Goal: Navigation & Orientation: Find specific page/section

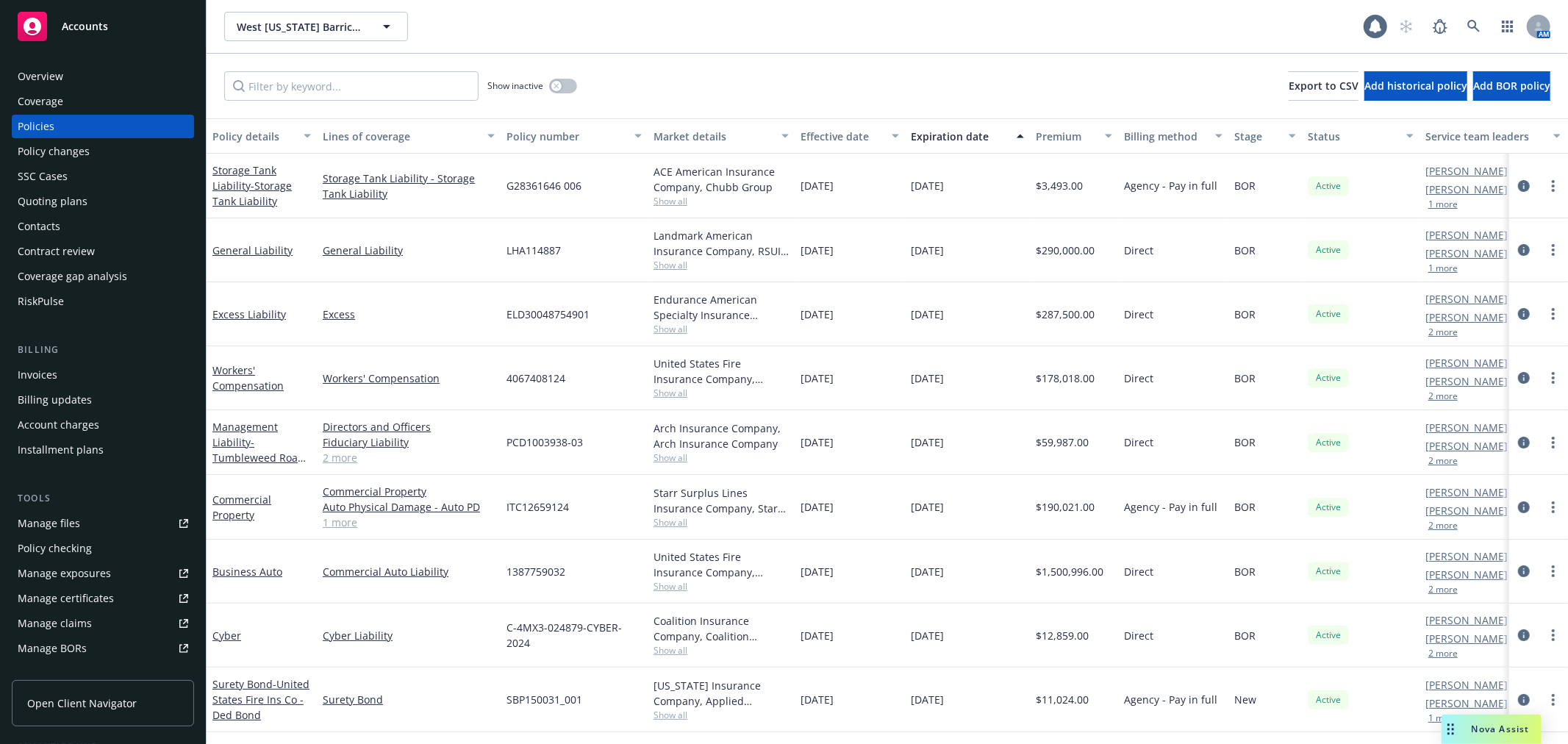
click at [1282, 27] on div "West [US_STATE] Barricades, LLC [GEOGRAPHIC_DATA][US_STATE] Barricades, LLC" at bounding box center [793, 26] width 1139 height 29
click at [292, 19] on span "West Texas Barricades, LLC" at bounding box center [300, 27] width 127 height 15
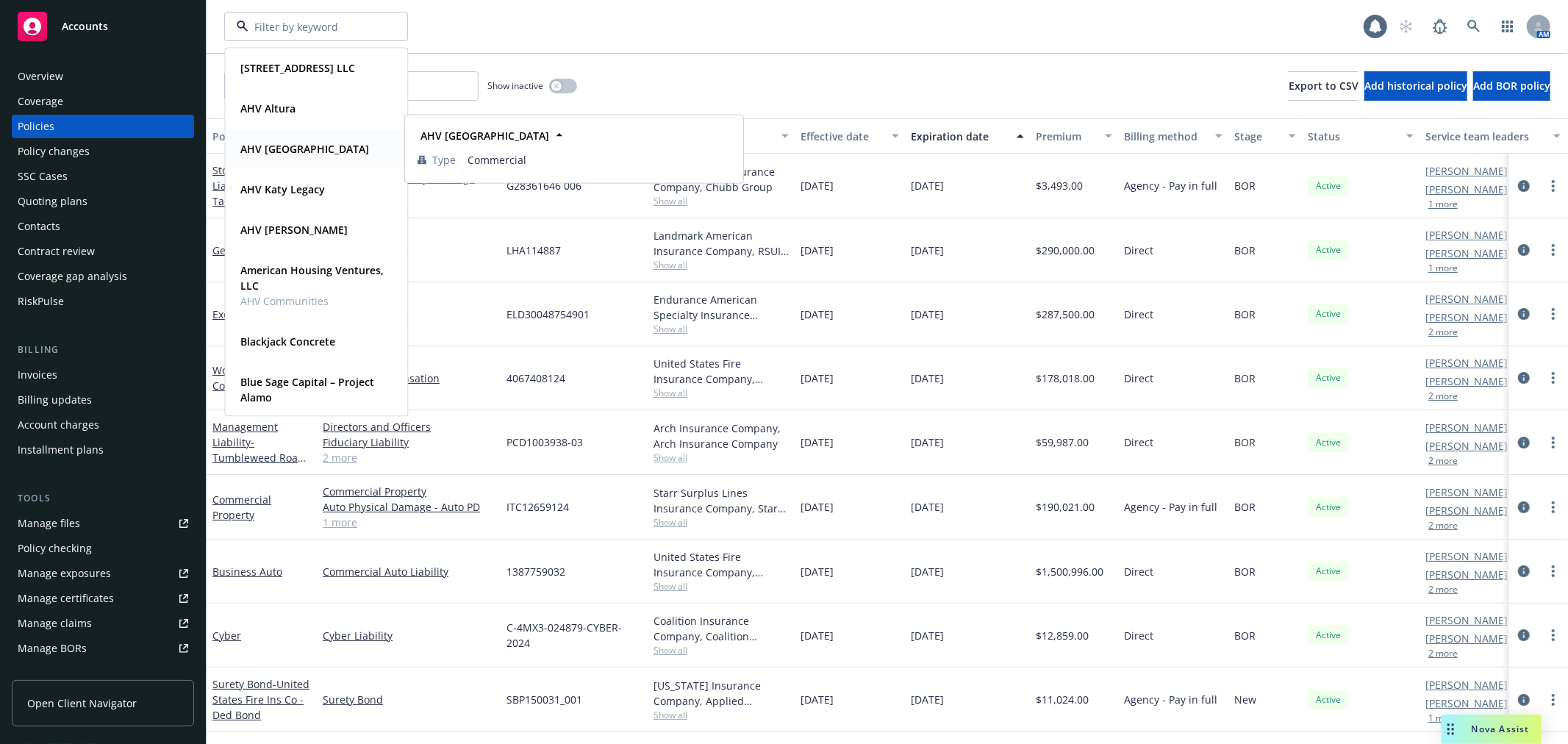
click at [311, 156] on span "AHV [GEOGRAPHIC_DATA]" at bounding box center [304, 148] width 128 height 15
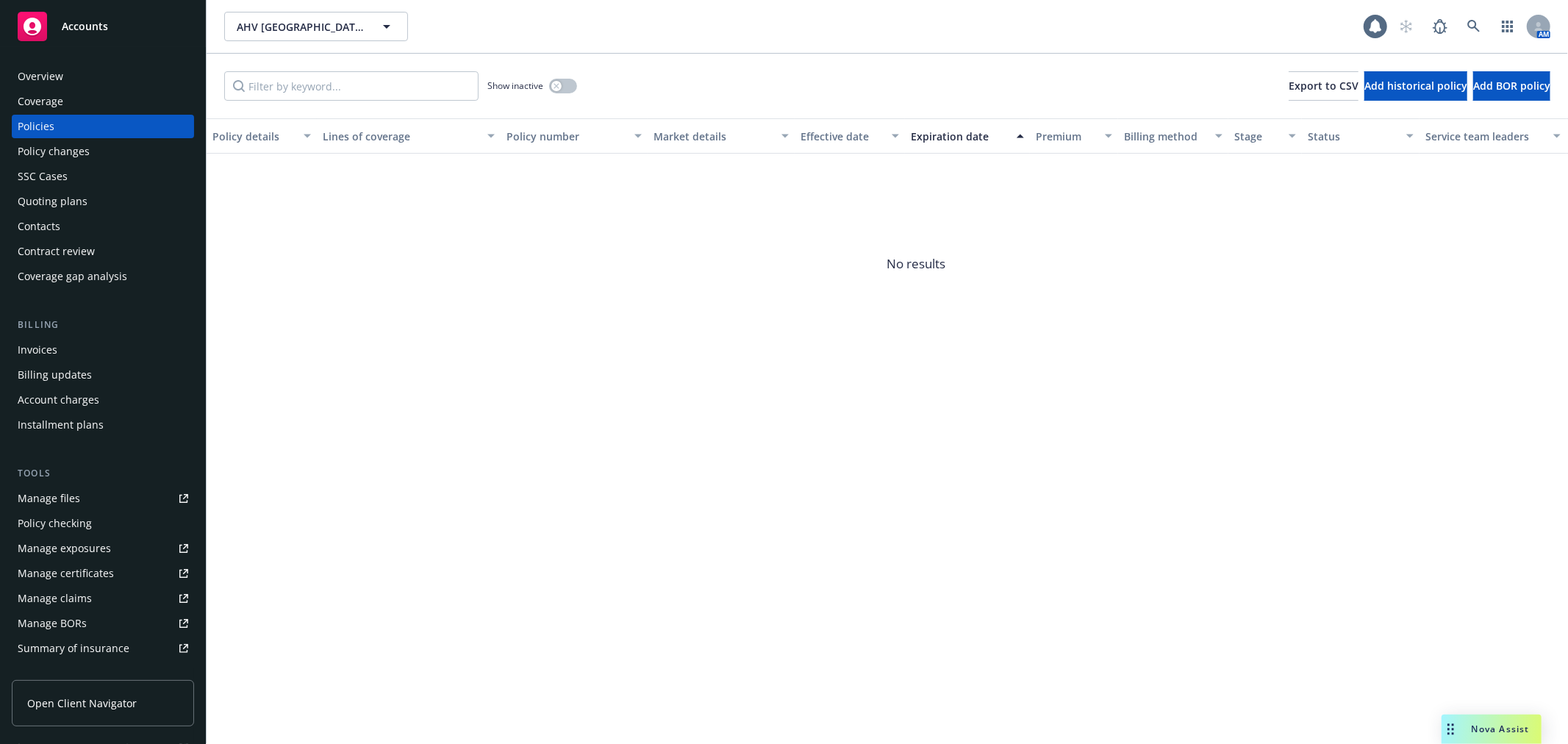
click at [80, 204] on div "Quoting plans" at bounding box center [52, 201] width 70 height 24
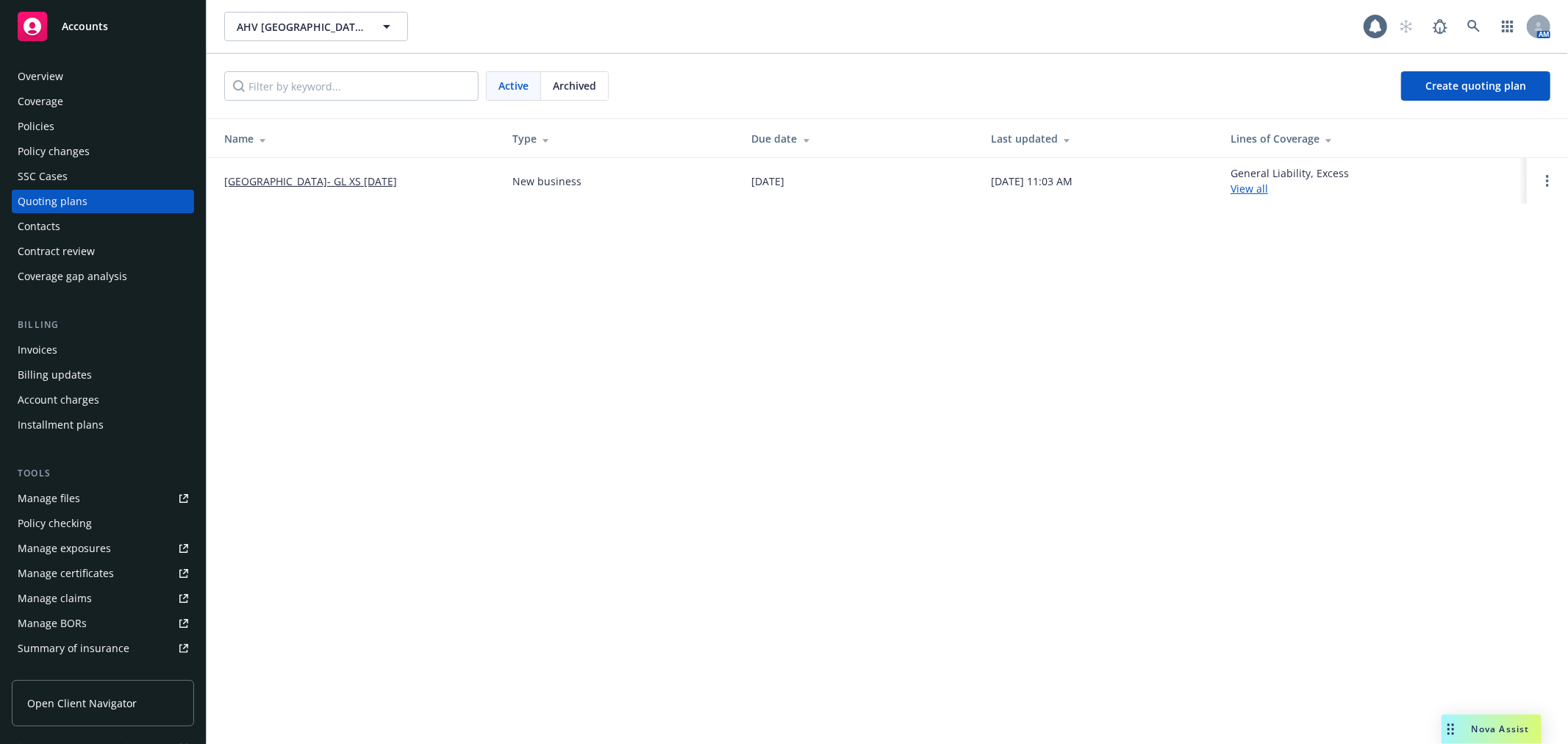
click at [298, 190] on td "Cypress Heights- GL XS October 2025" at bounding box center [353, 180] width 294 height 45
click at [305, 178] on link "Cypress Heights- GL XS October 2025" at bounding box center [310, 181] width 173 height 15
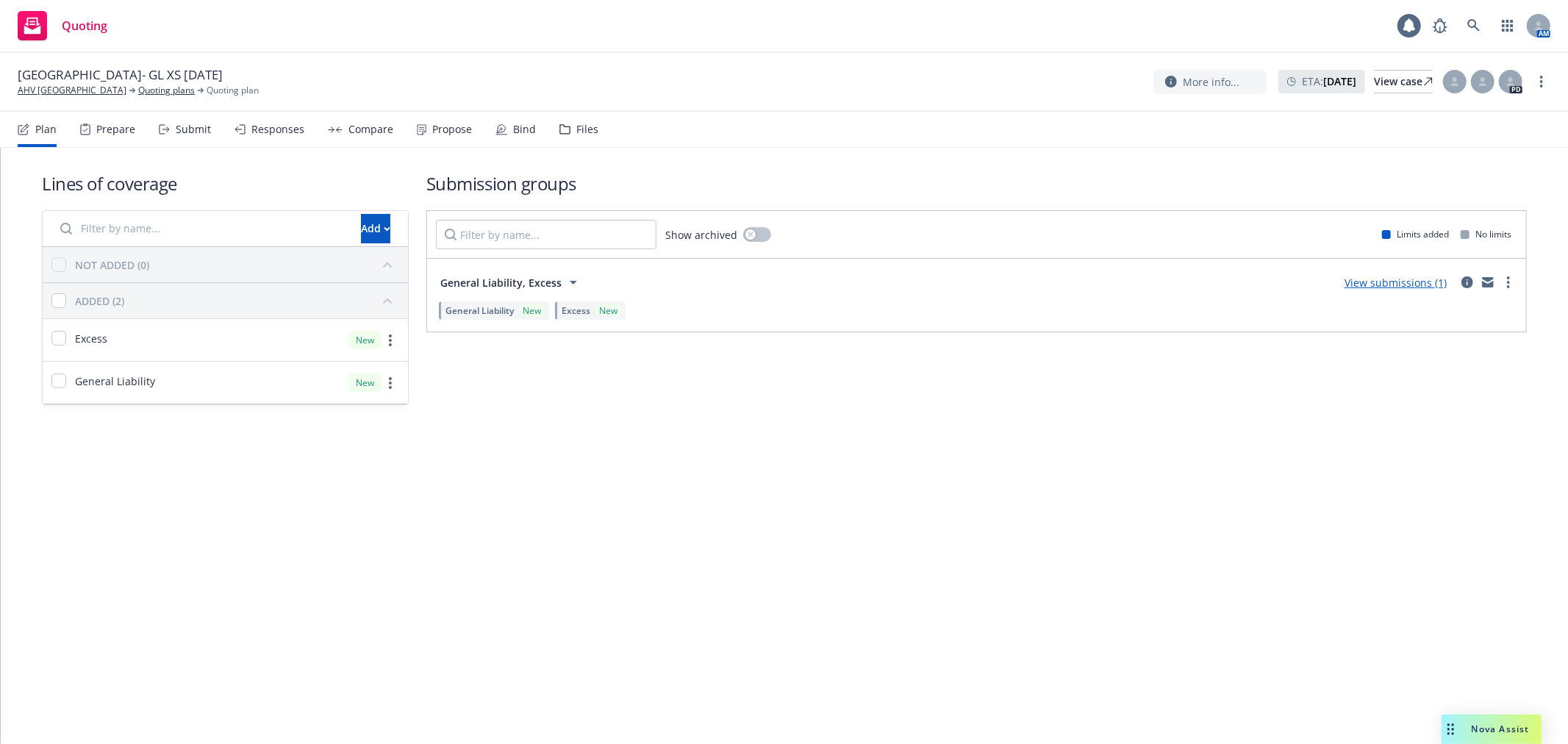
click at [460, 132] on div "Propose" at bounding box center [452, 128] width 40 height 12
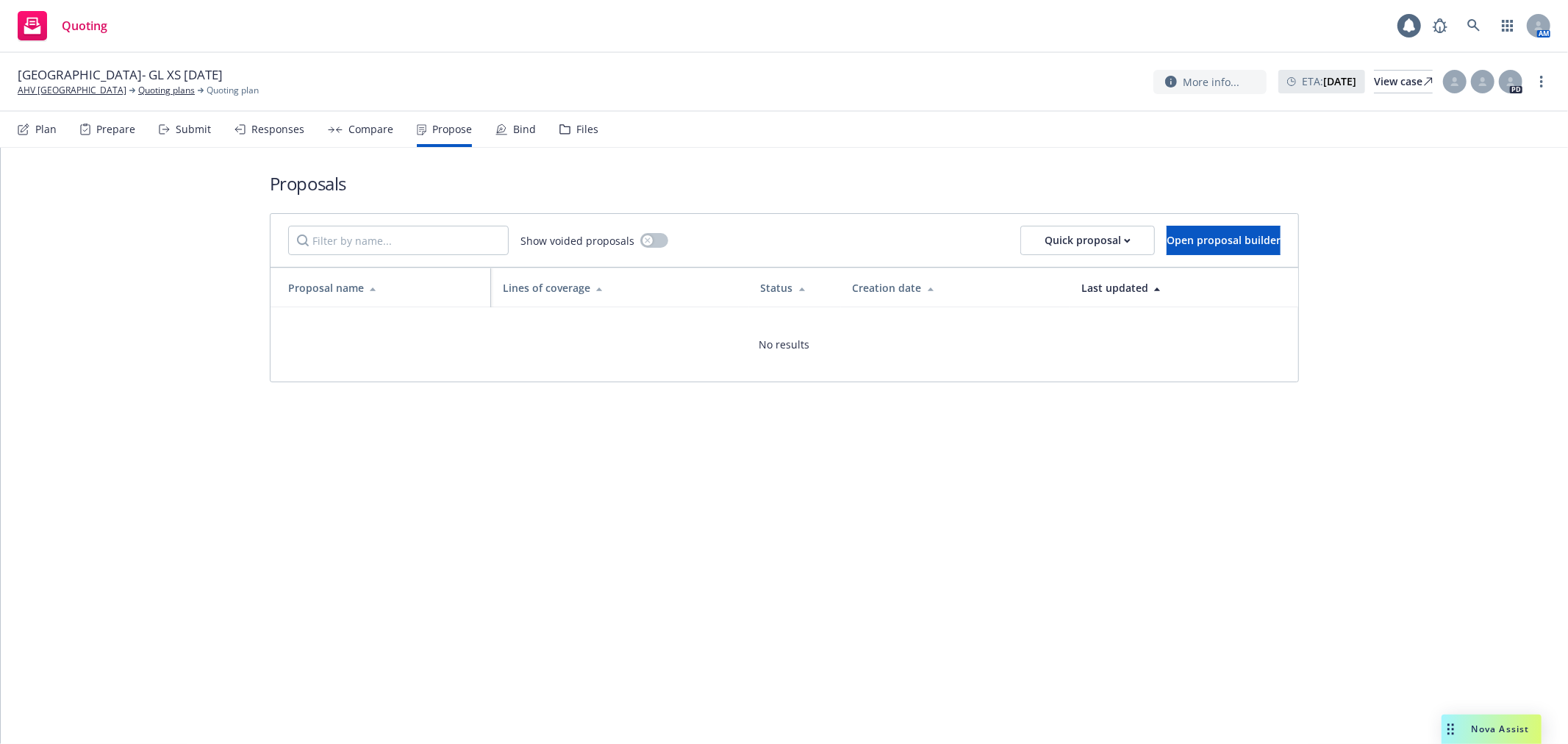
click at [700, 158] on div "Proposals Show voided proposals Quick proposal Open proposal builder Proposal n…" at bounding box center [784, 276] width 1029 height 258
click at [50, 11] on div "Quoting" at bounding box center [62, 25] width 89 height 29
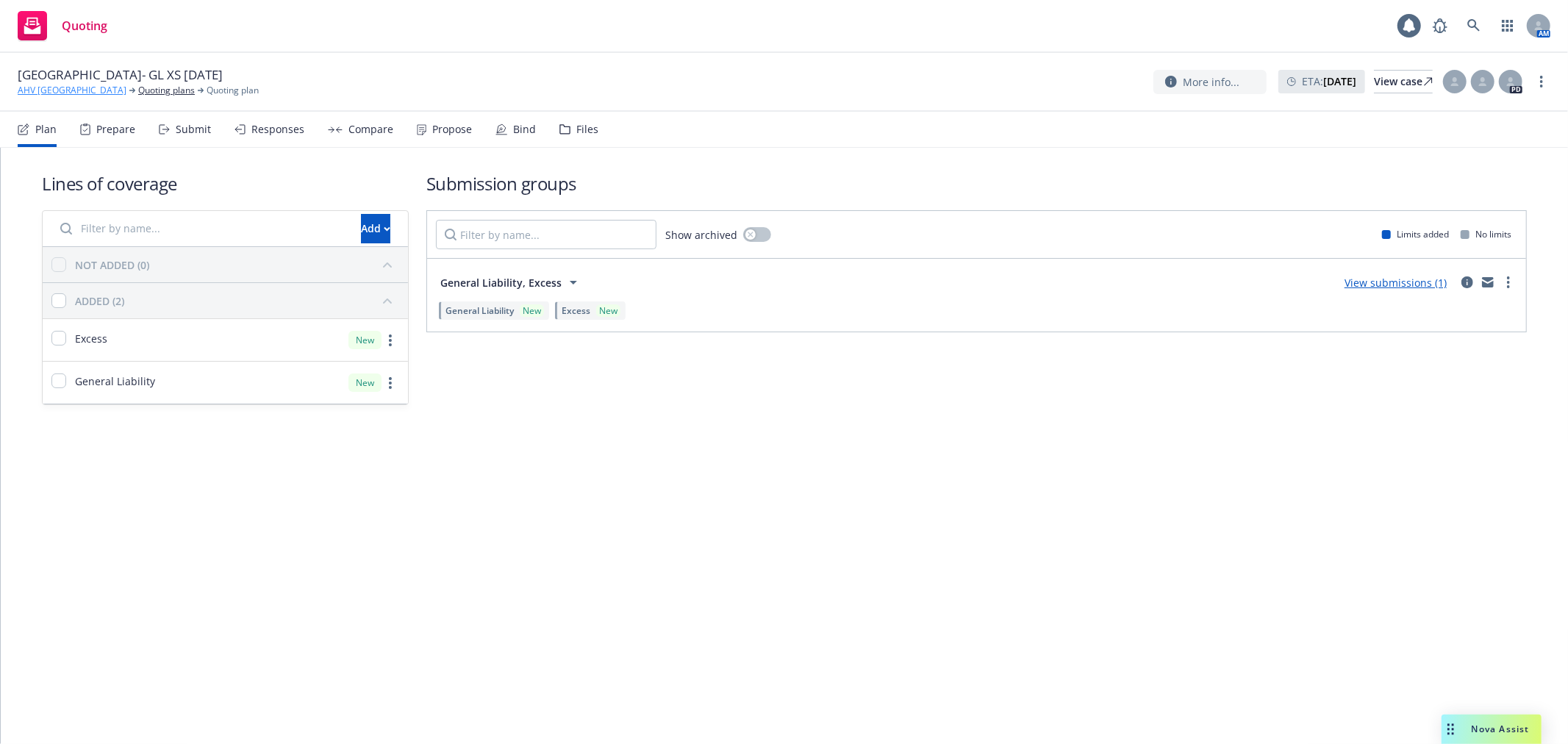
click at [50, 94] on link "AHV [GEOGRAPHIC_DATA]" at bounding box center [72, 90] width 109 height 13
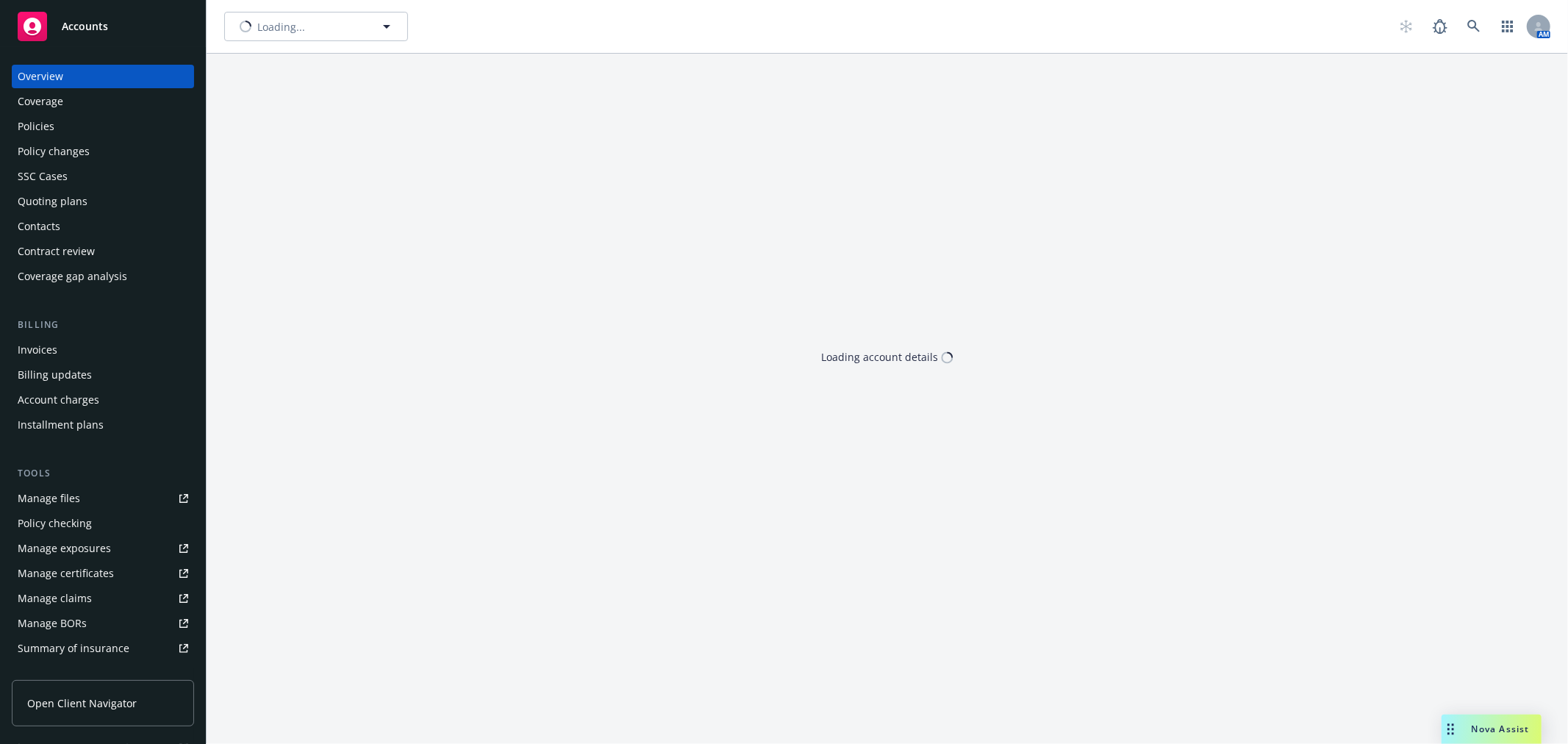
click at [52, 33] on div "Accounts" at bounding box center [103, 26] width 171 height 29
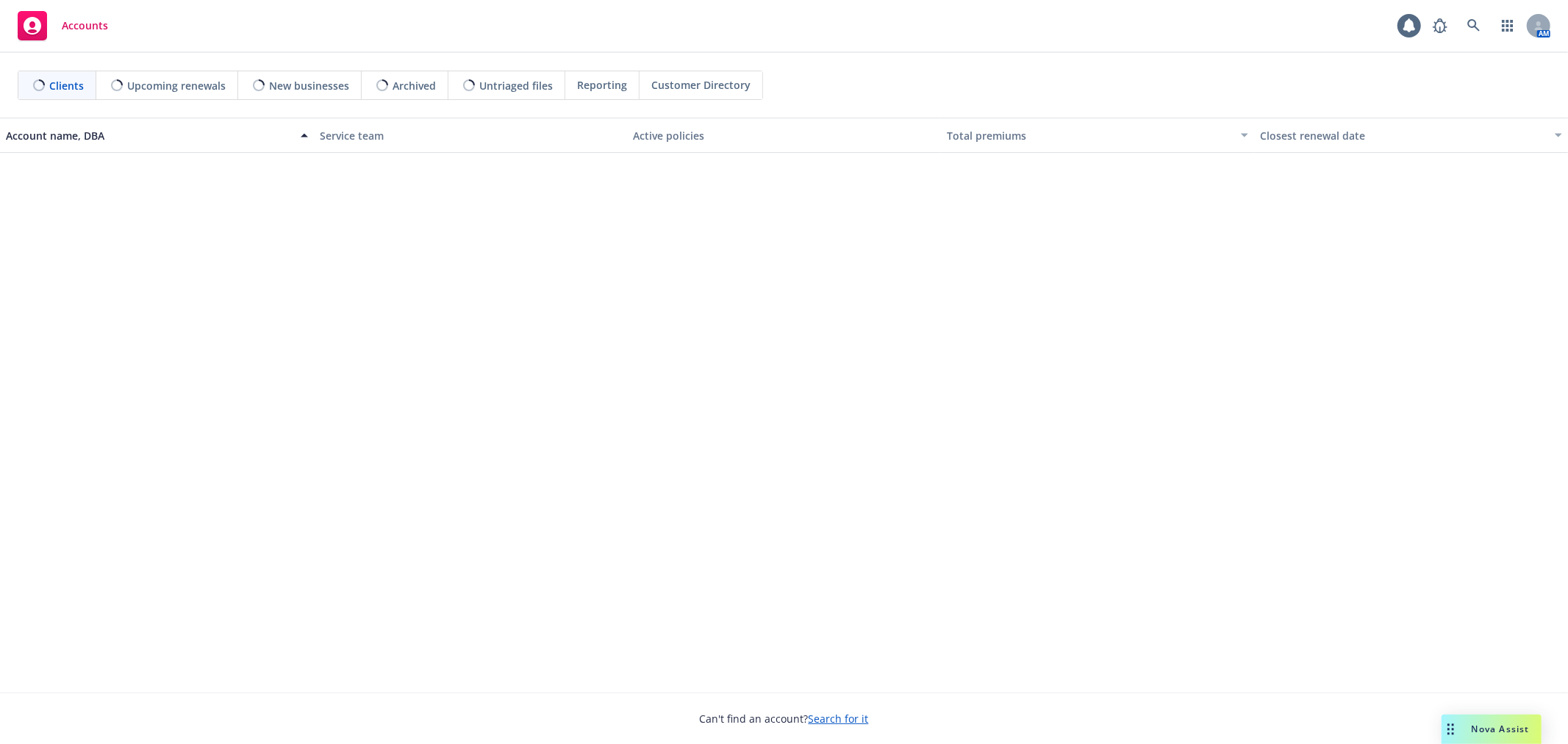
scroll to position [817, 0]
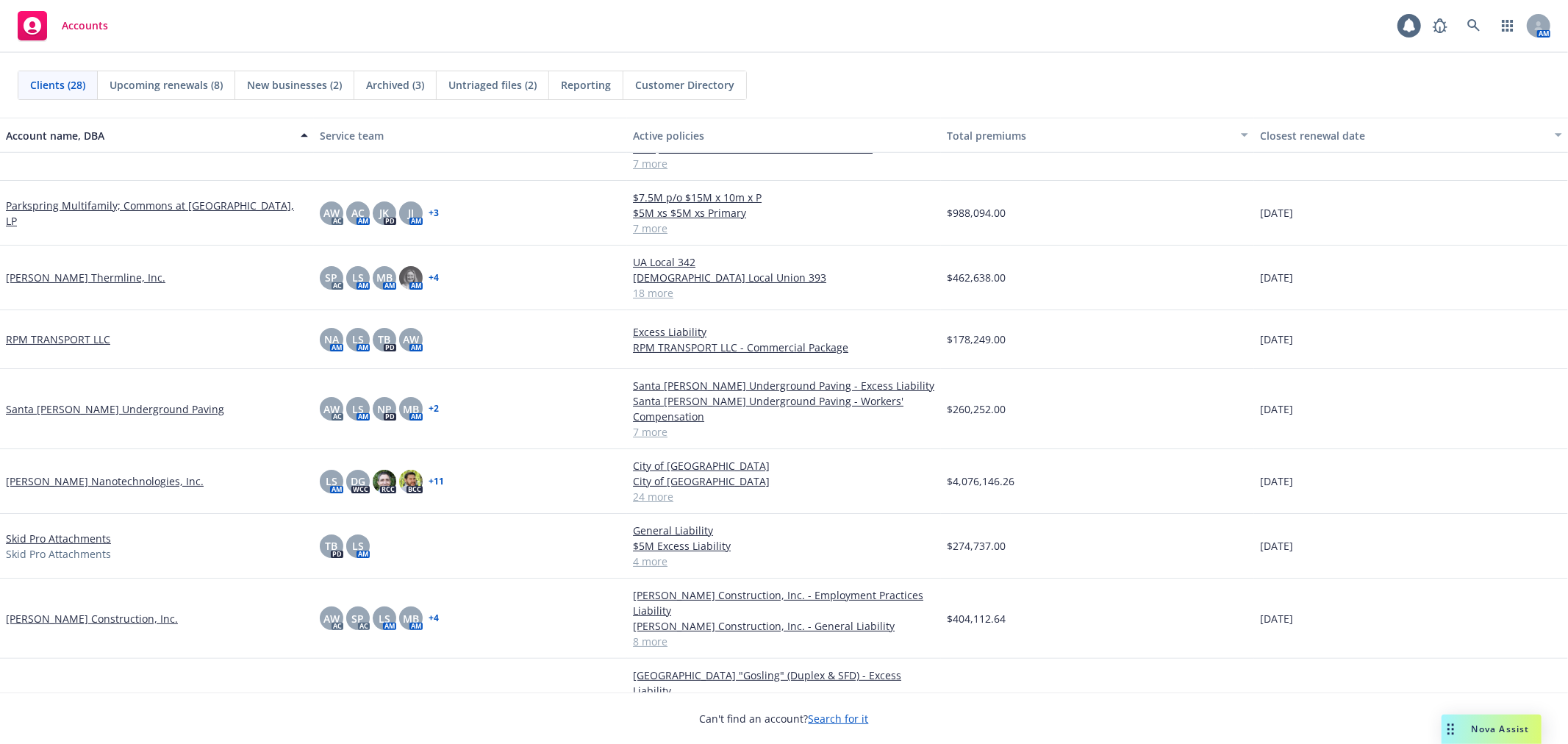
click at [54, 270] on link "[PERSON_NAME] Thermline, Inc." at bounding box center [86, 277] width 159 height 15
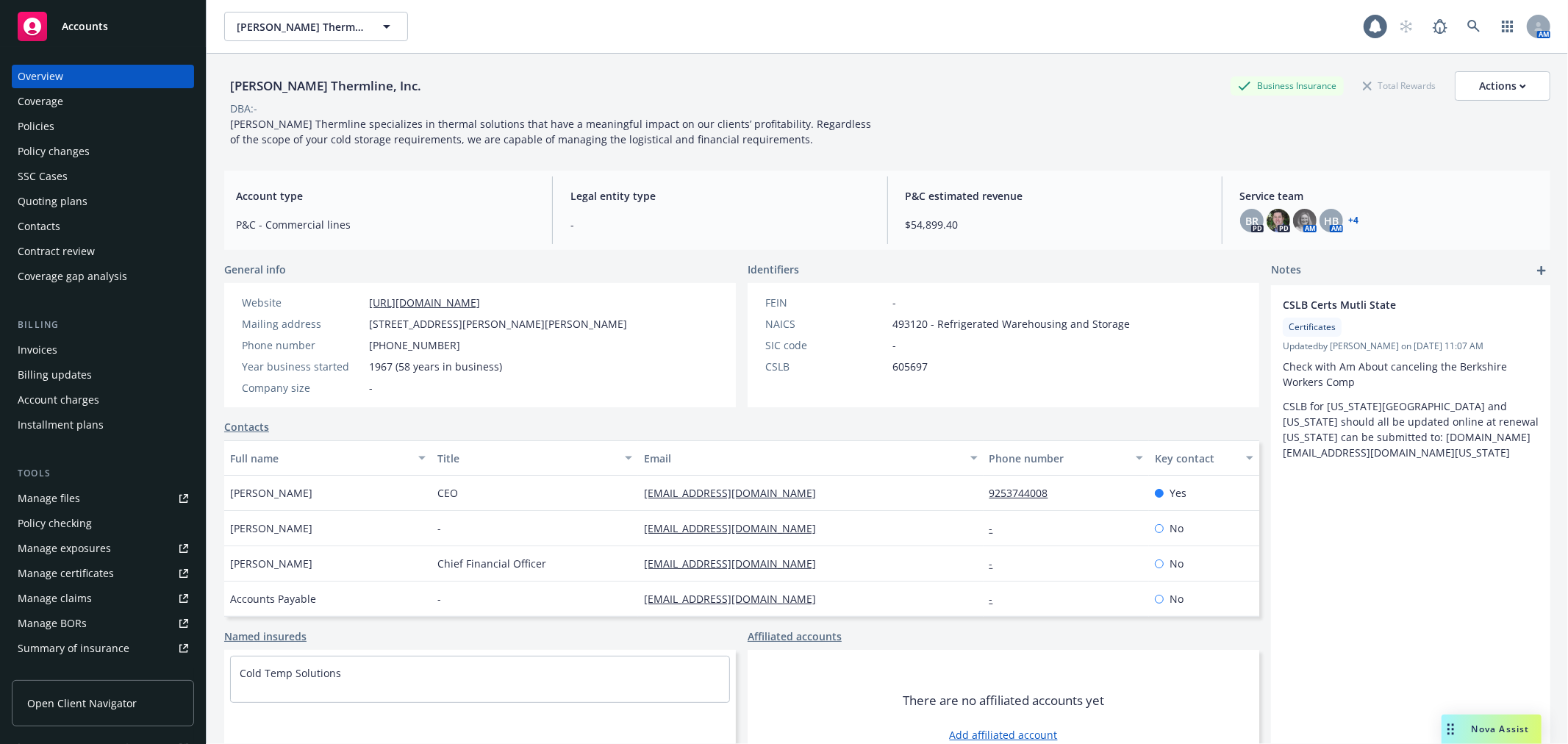
click at [90, 114] on div "Policies" at bounding box center [103, 126] width 171 height 24
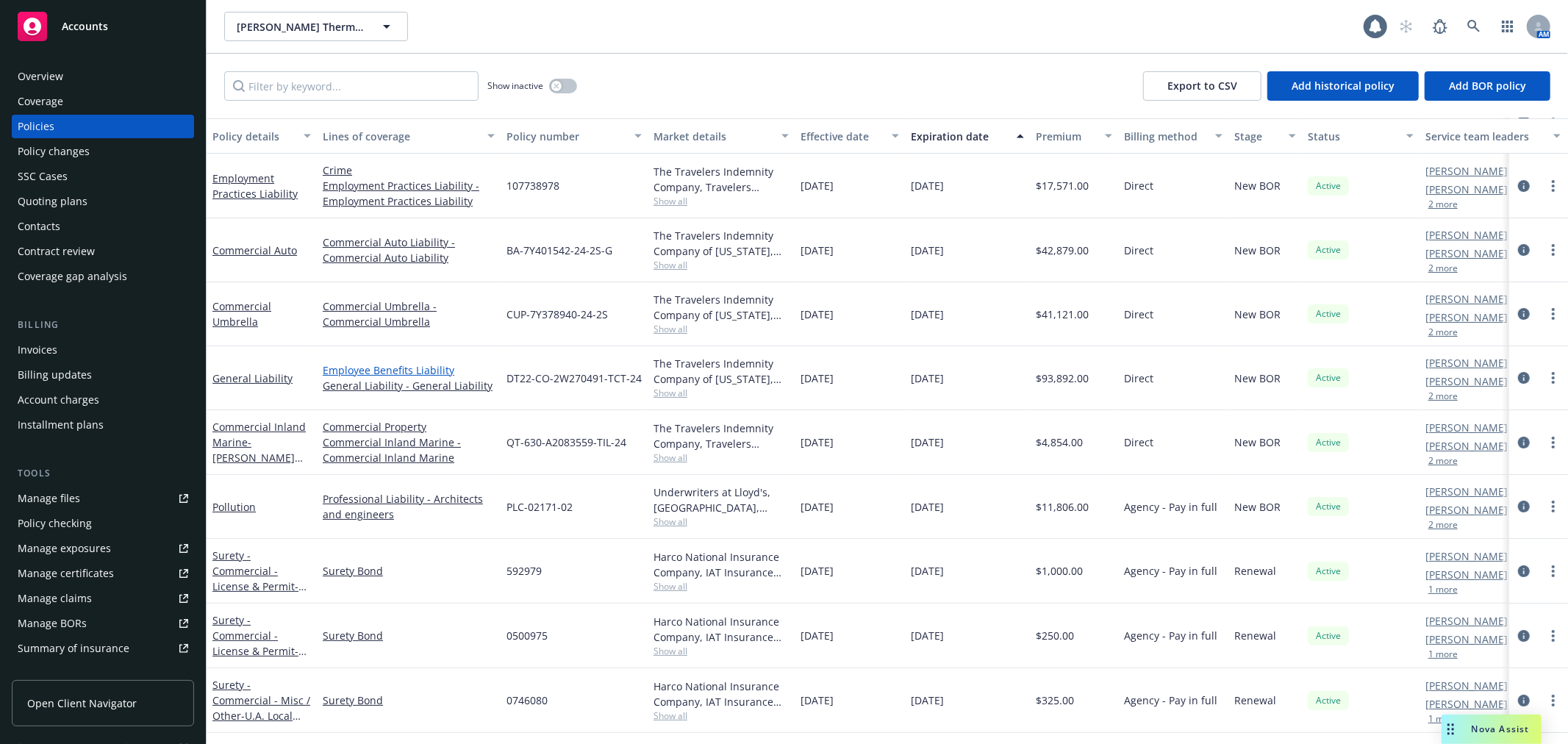
scroll to position [81, 0]
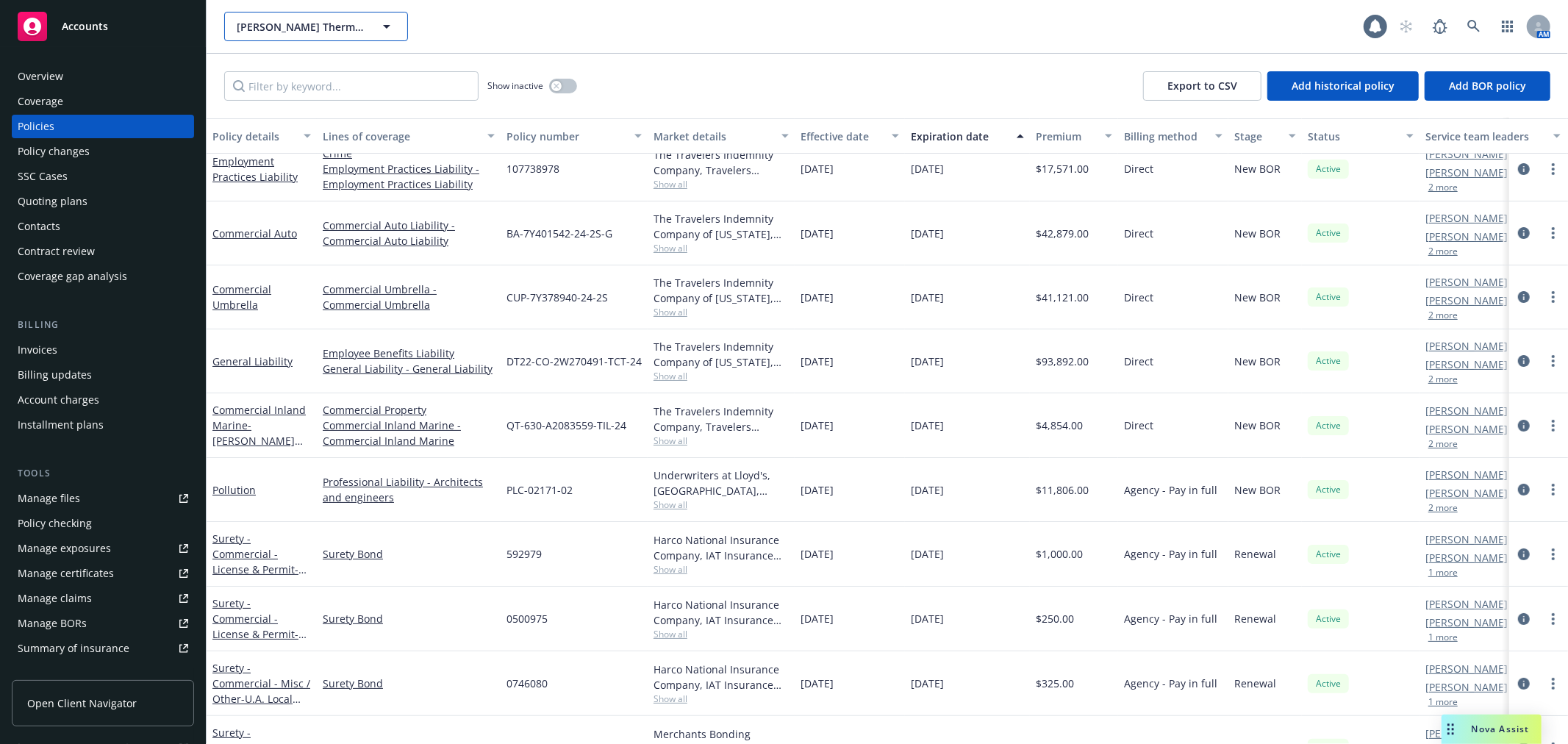
click at [395, 25] on icon "button" at bounding box center [387, 27] width 18 height 18
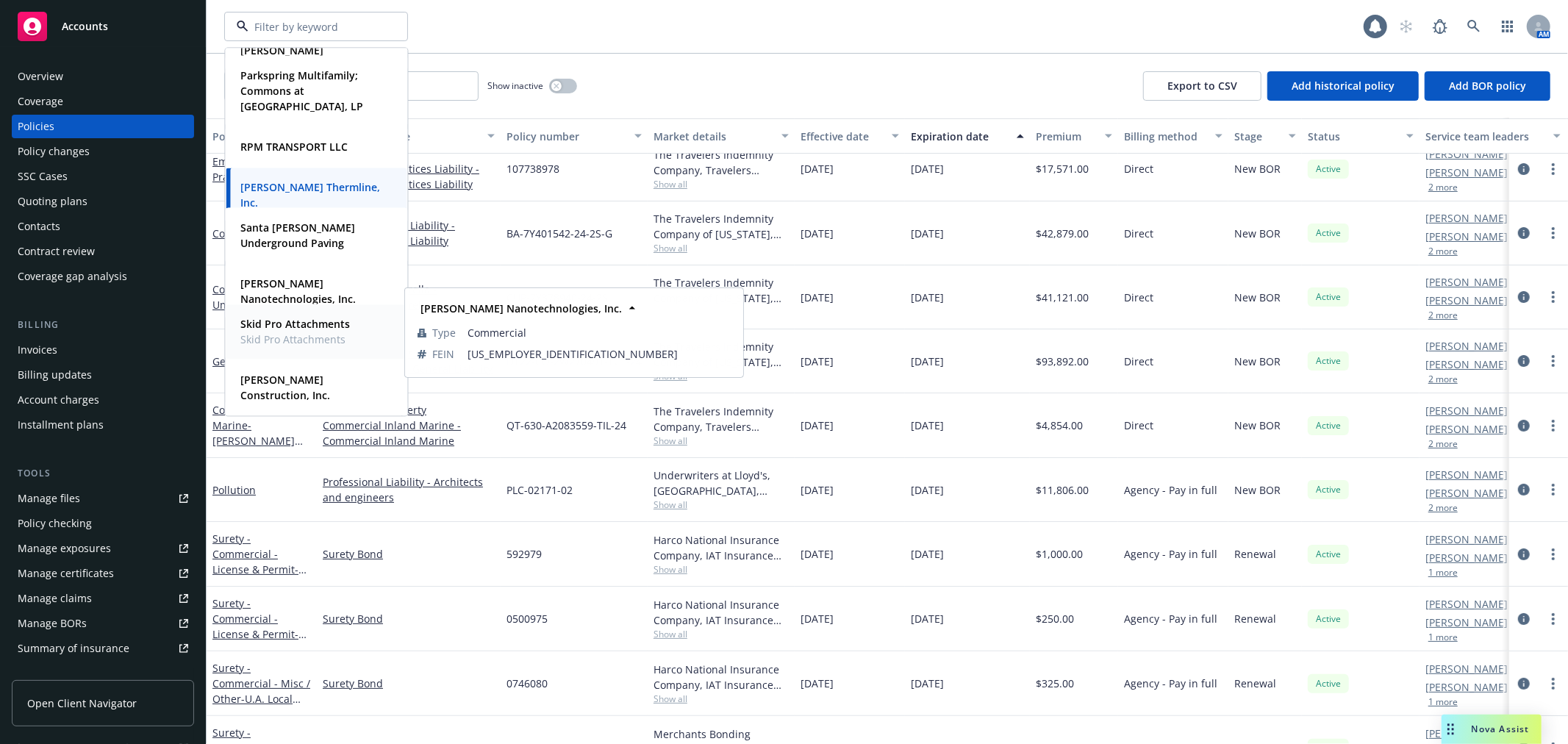
scroll to position [898, 0]
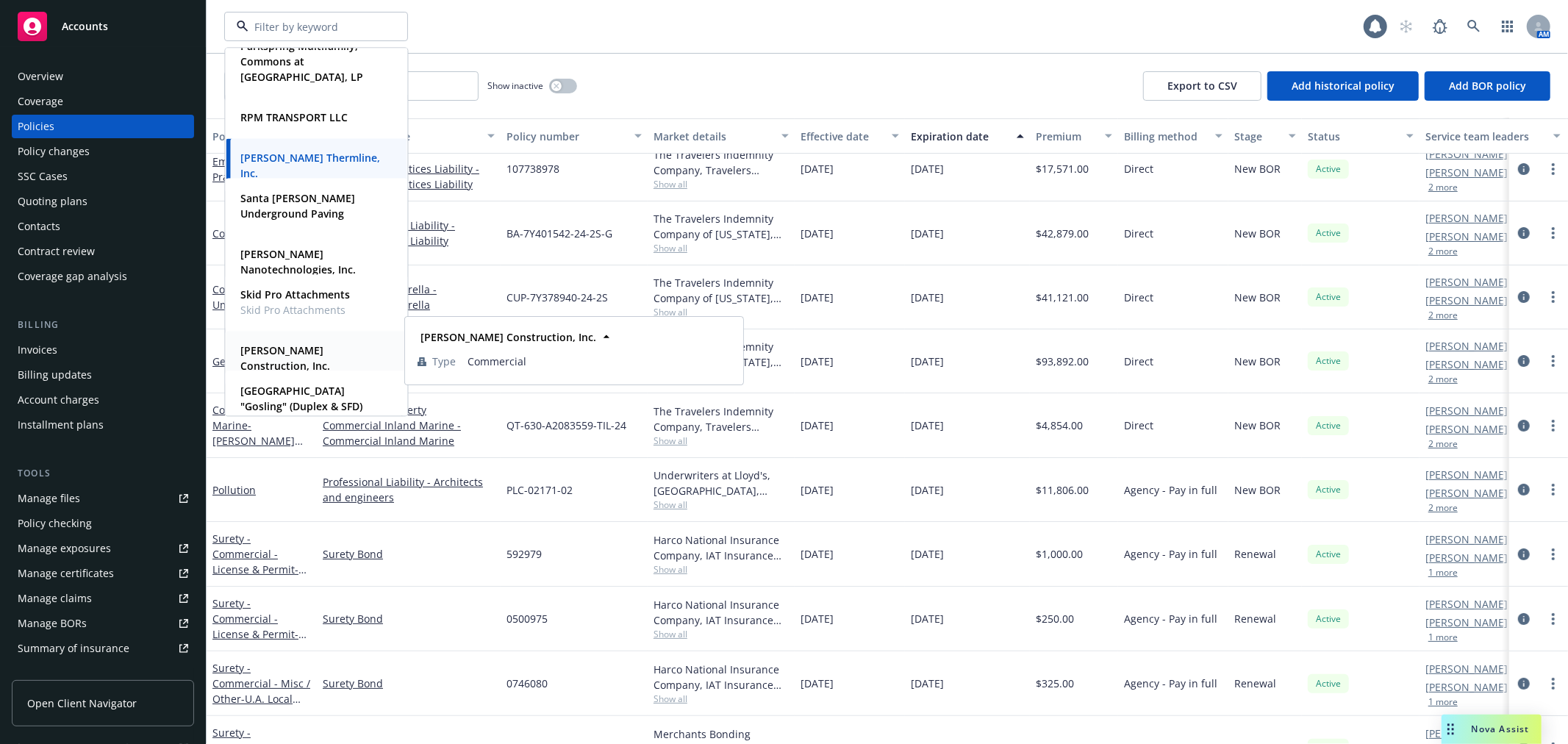
click at [289, 359] on div "[PERSON_NAME] Construction, Inc." at bounding box center [313, 358] width 158 height 37
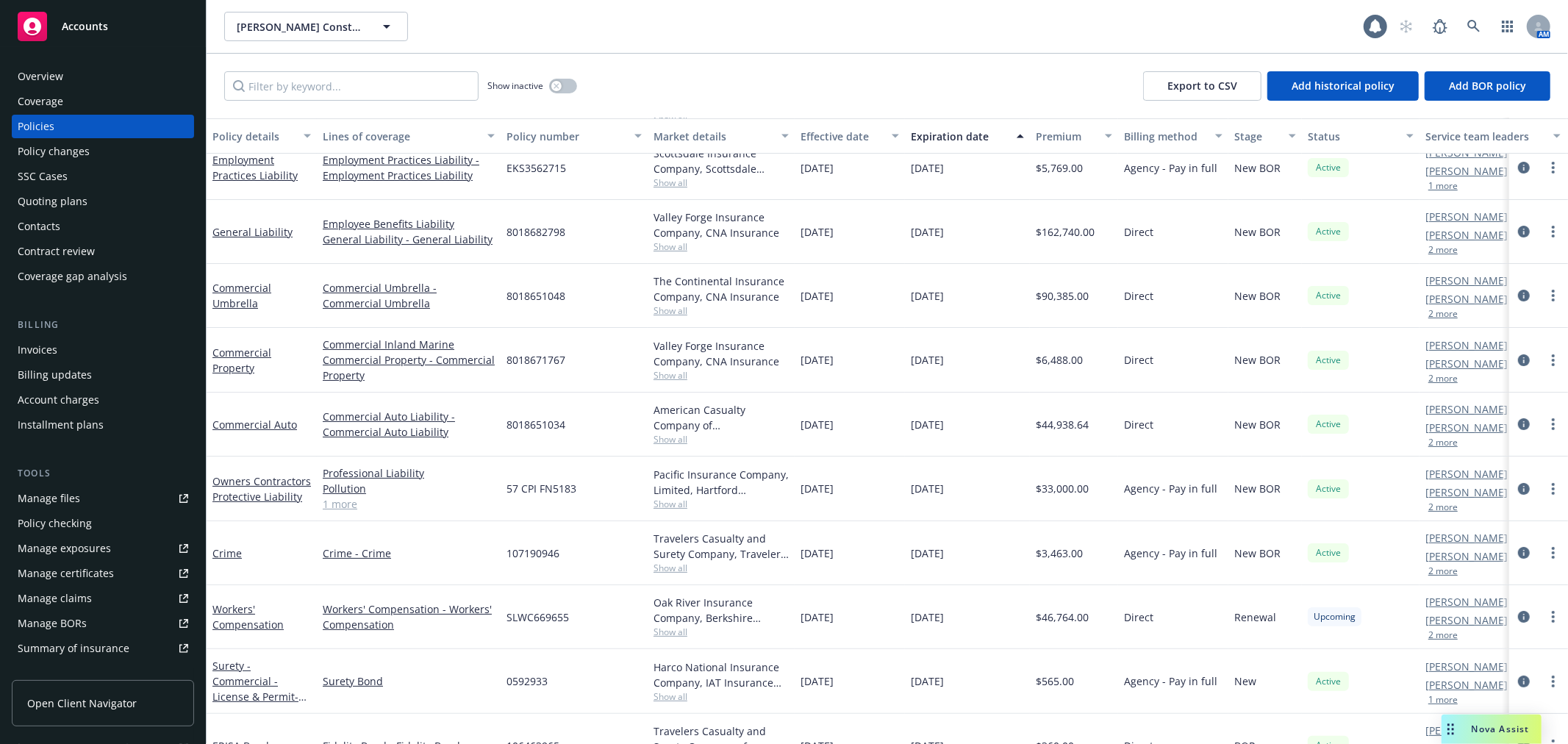
click at [52, 69] on div "Overview" at bounding box center [40, 76] width 45 height 24
